Goal: Communication & Community: Answer question/provide support

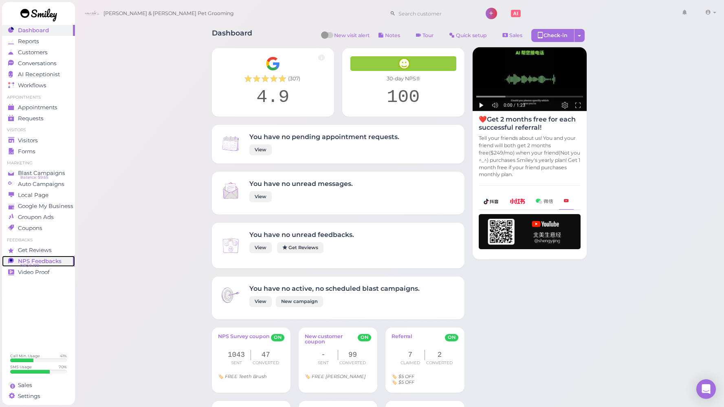
click at [33, 264] on span "NPS® 100" at bounding box center [29, 265] width 19 height 7
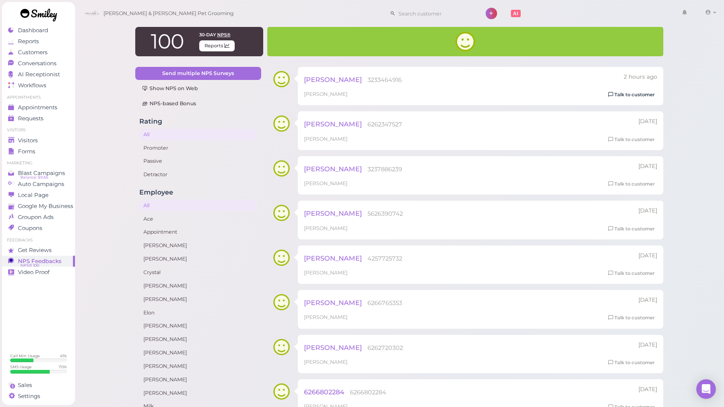
click at [613, 94] on icon at bounding box center [611, 95] width 5 height 6
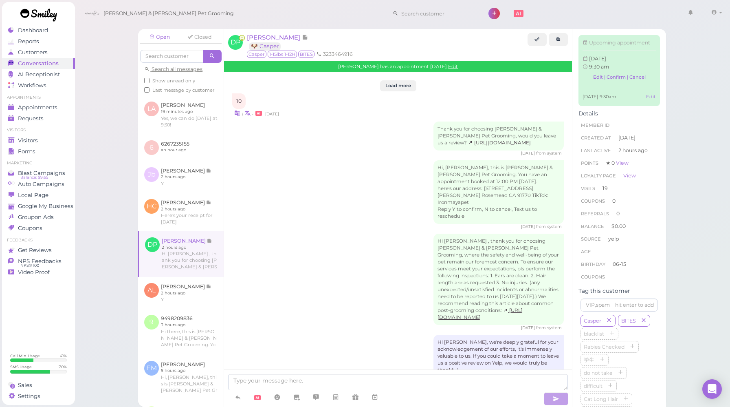
scroll to position [1491, 0]
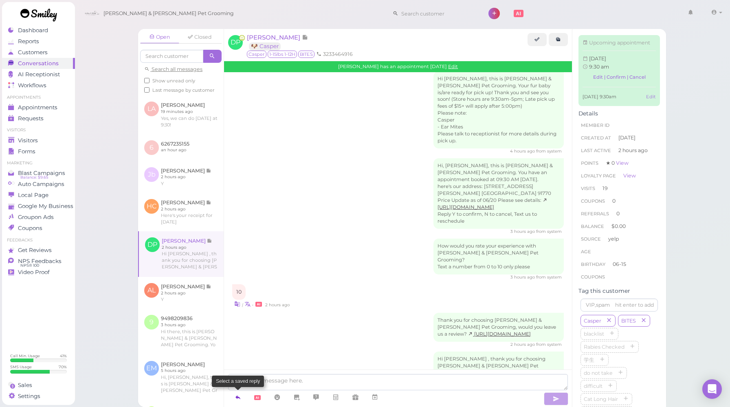
click at [238, 393] on icon at bounding box center [238, 397] width 7 height 8
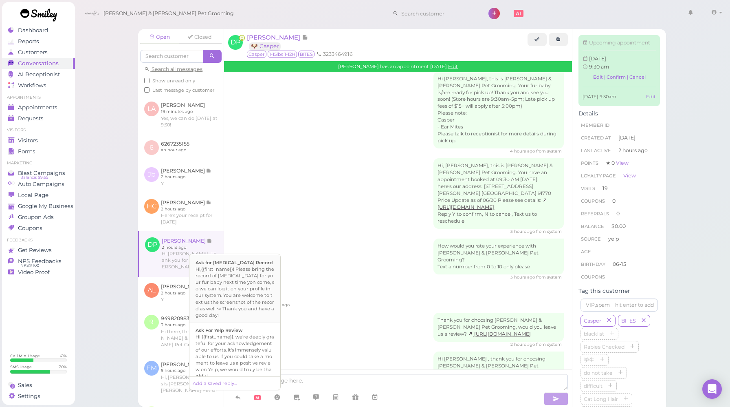
scroll to position [287, 0]
click at [225, 326] on b "Ask For Yelp Review" at bounding box center [219, 329] width 47 height 6
type textarea "Hi {{first_name}}, we're deeply grateful for your acknowledgement of our effort…"
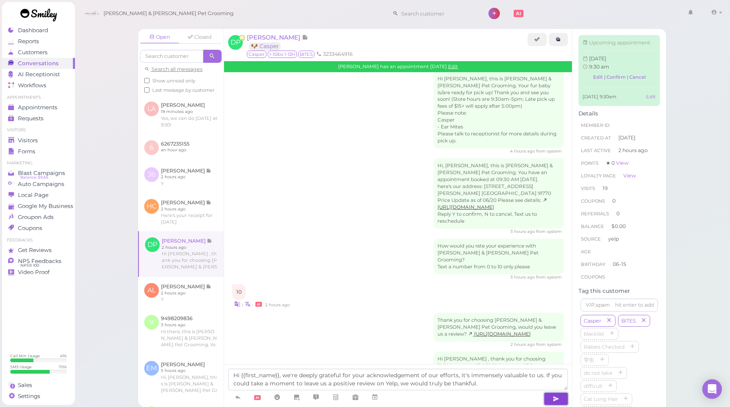
click at [548, 401] on button "button" at bounding box center [556, 398] width 24 height 13
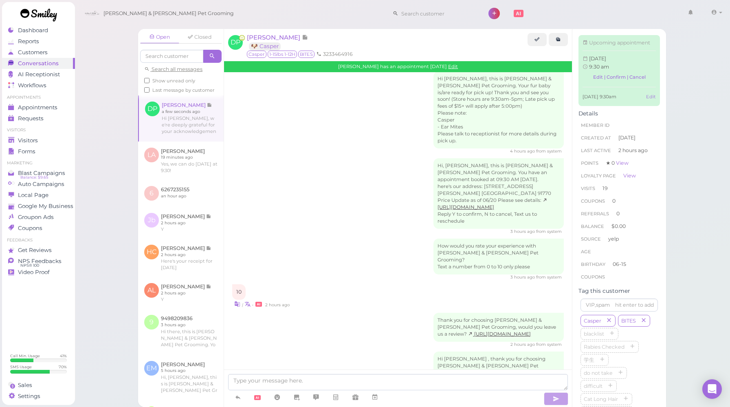
scroll to position [1538, 0]
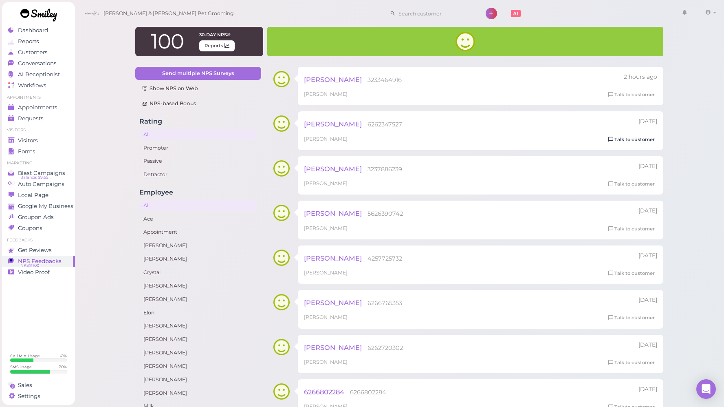
click at [618, 139] on link "Talk to customer" at bounding box center [631, 139] width 51 height 9
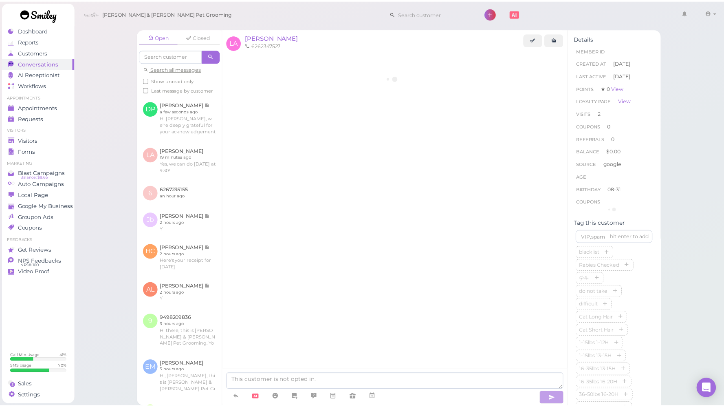
scroll to position [166, 0]
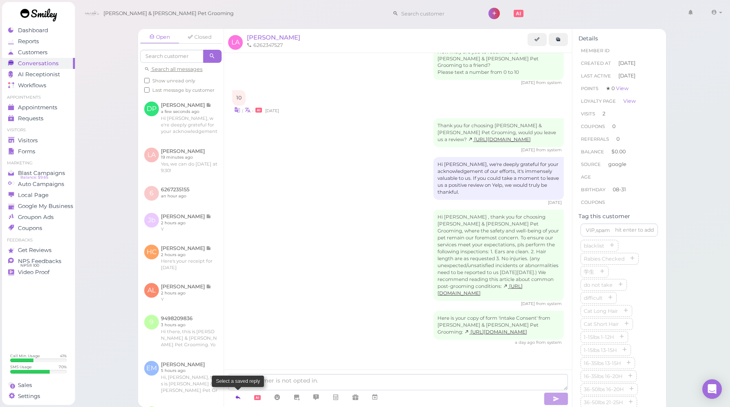
click at [239, 397] on icon at bounding box center [238, 397] width 7 height 8
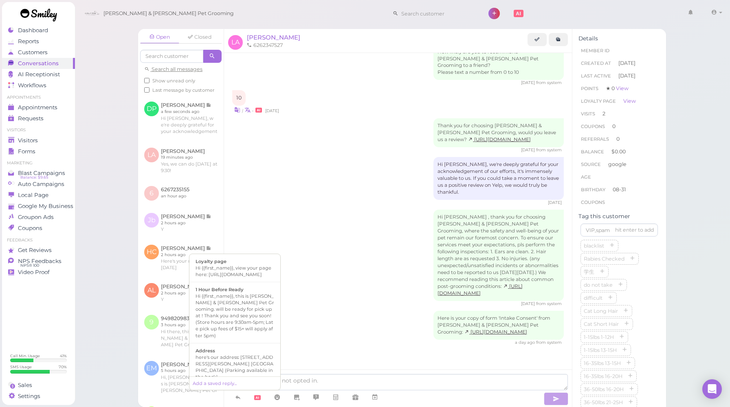
click at [347, 293] on div "Hi [PERSON_NAME] , thank you for choosing [PERSON_NAME] & [PERSON_NAME] Pet Gro…" at bounding box center [398, 258] width 332 height 97
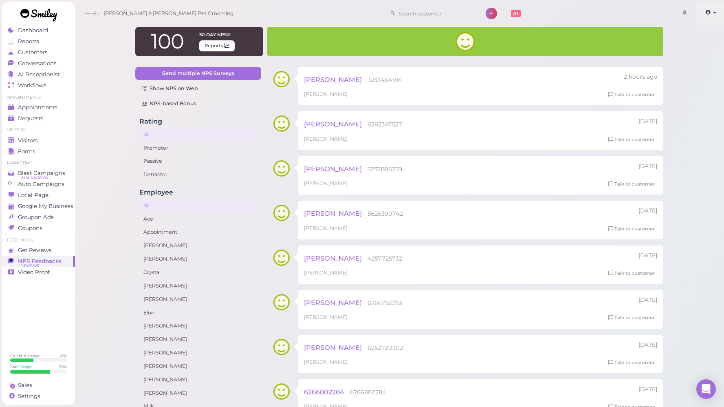
click at [708, 19] on link at bounding box center [711, 13] width 29 height 23
click at [688, 62] on link "Logout" at bounding box center [696, 62] width 57 height 10
